Goal: Task Accomplishment & Management: Manage account settings

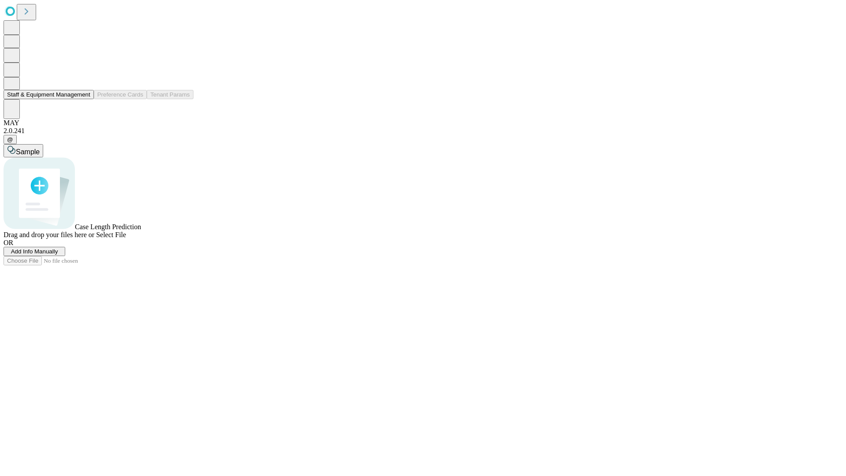
click at [82, 99] on button "Staff & Equipment Management" at bounding box center [49, 94] width 90 height 9
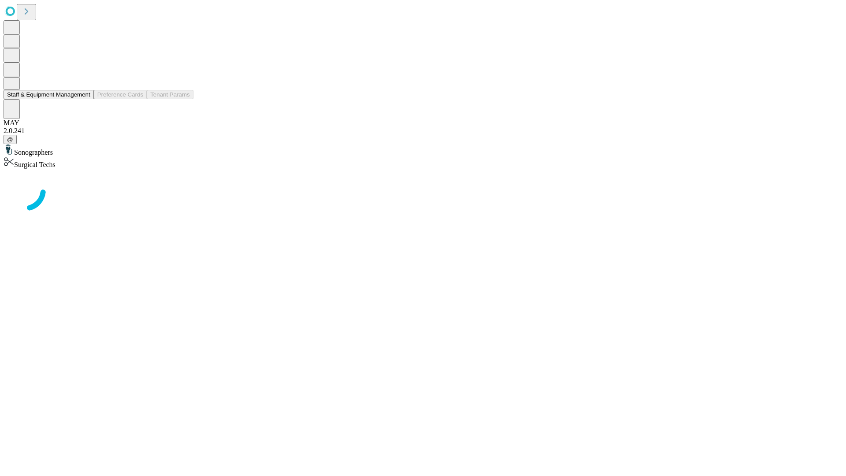
click at [84, 99] on button "Staff & Equipment Management" at bounding box center [49, 94] width 90 height 9
